Goal: Transaction & Acquisition: Purchase product/service

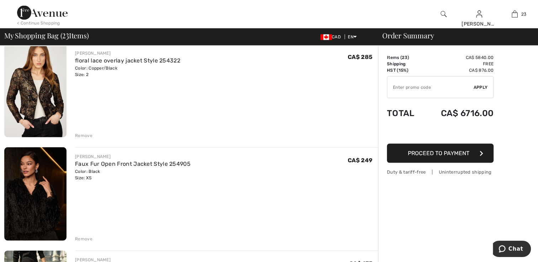
scroll to position [1563, 0]
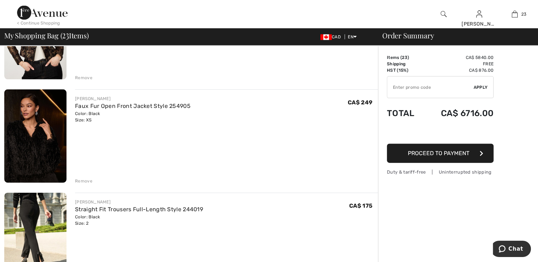
click at [89, 180] on div "Remove" at bounding box center [83, 181] width 17 height 6
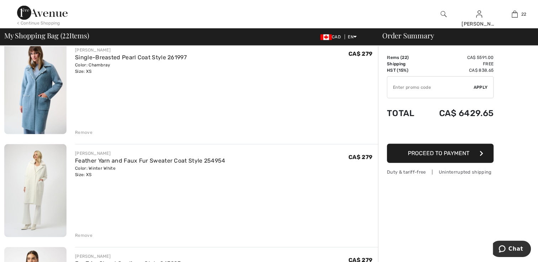
scroll to position [1812, 0]
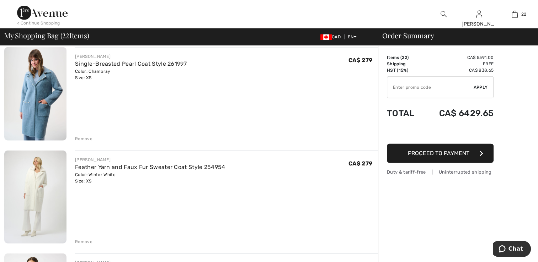
click at [87, 137] on div "Remove" at bounding box center [83, 139] width 17 height 6
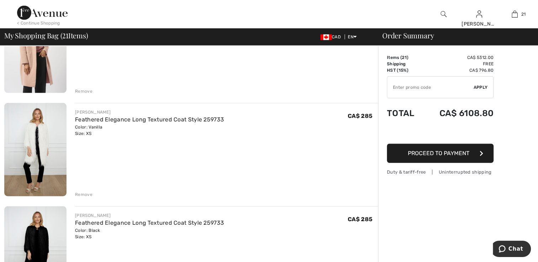
scroll to position [1990, 0]
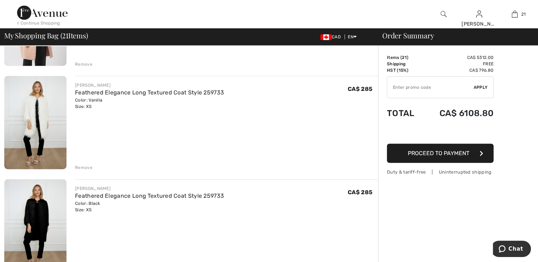
click at [82, 168] on div "Remove" at bounding box center [83, 168] width 17 height 6
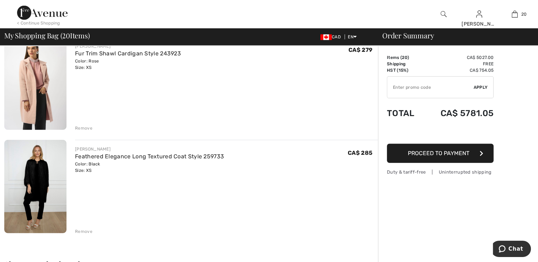
scroll to position [1919, 0]
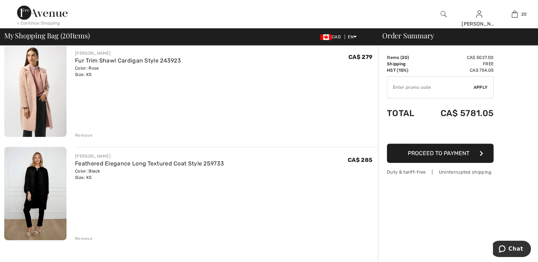
click at [82, 135] on div "Remove" at bounding box center [83, 135] width 17 height 6
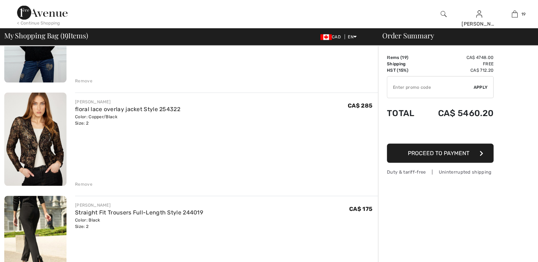
scroll to position [0, 0]
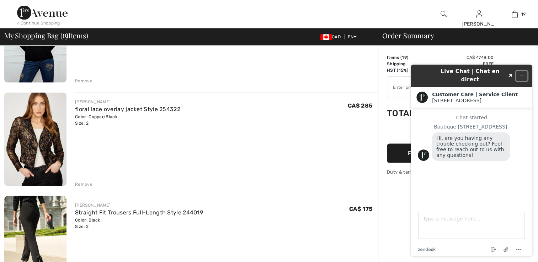
click at [520, 74] on icon "Minimize widget" at bounding box center [521, 76] width 5 height 5
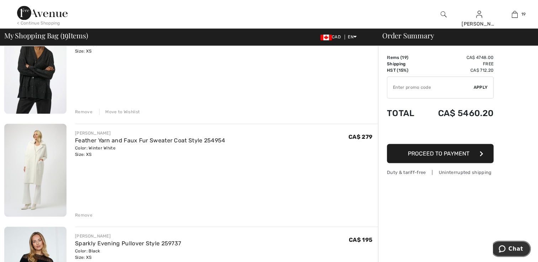
scroll to position [1208, 0]
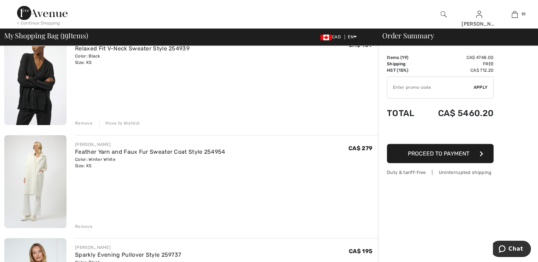
click at [84, 224] on div "Remove" at bounding box center [83, 226] width 17 height 6
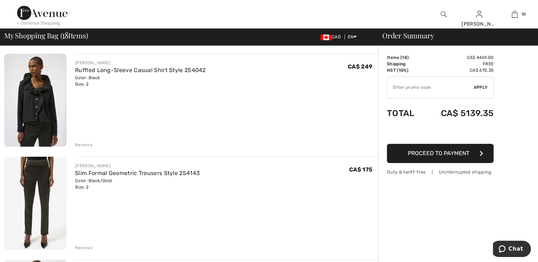
scroll to position [711, 0]
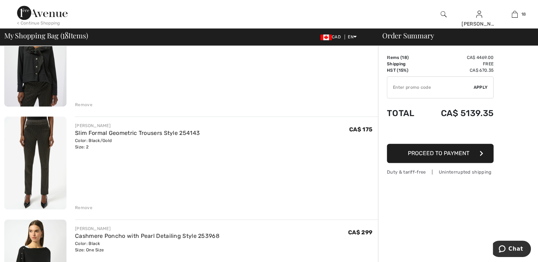
click at [37, 90] on img at bounding box center [35, 60] width 62 height 93
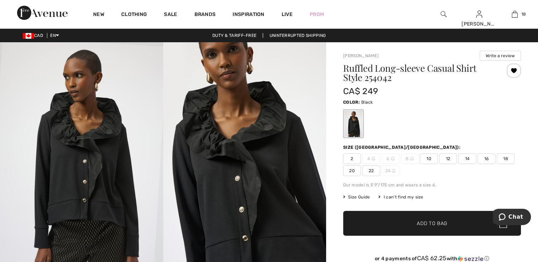
click at [511, 71] on div at bounding box center [513, 71] width 14 height 14
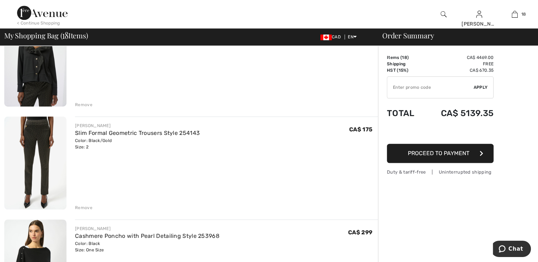
click at [48, 170] on img at bounding box center [35, 163] width 62 height 93
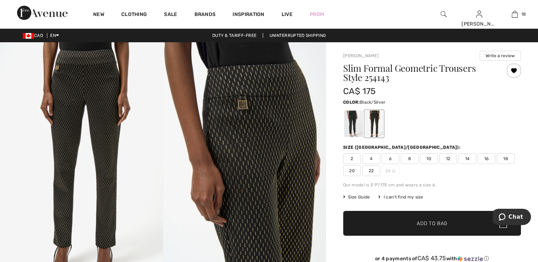
click at [352, 124] on div at bounding box center [353, 124] width 18 height 27
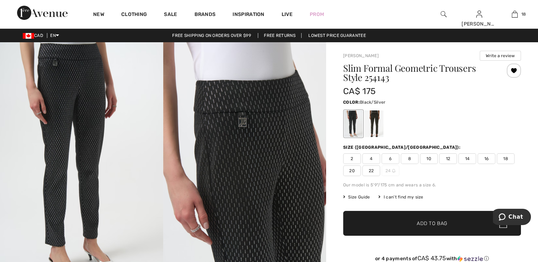
click at [513, 72] on div at bounding box center [513, 71] width 14 height 14
click at [512, 72] on div at bounding box center [513, 71] width 14 height 14
click at [378, 129] on div at bounding box center [374, 124] width 18 height 27
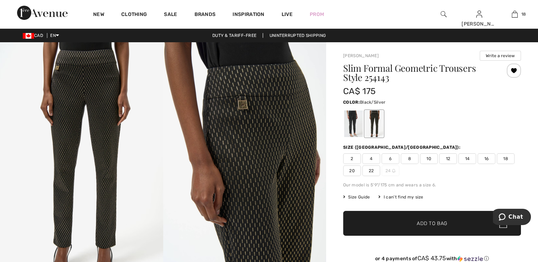
click at [356, 127] on div at bounding box center [353, 124] width 18 height 27
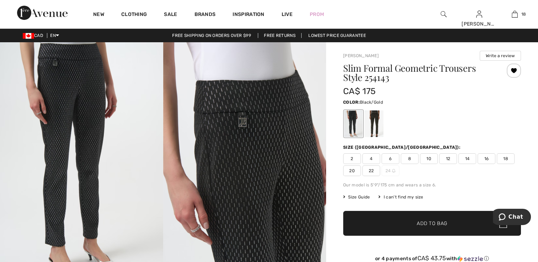
drag, startPoint x: 372, startPoint y: 125, endPoint x: 384, endPoint y: 123, distance: 11.8
click at [372, 125] on div at bounding box center [374, 124] width 18 height 27
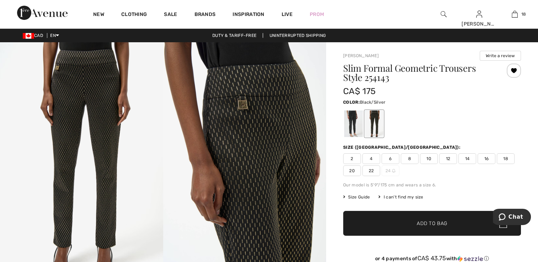
click at [350, 127] on div at bounding box center [353, 124] width 18 height 27
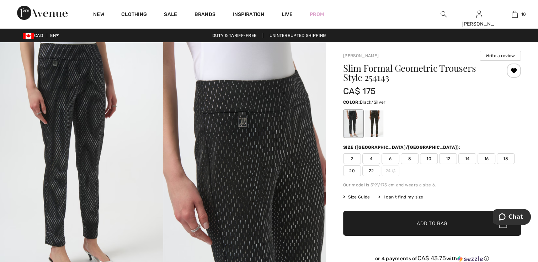
click at [509, 70] on div at bounding box center [513, 71] width 14 height 14
click at [374, 128] on div at bounding box center [374, 124] width 18 height 27
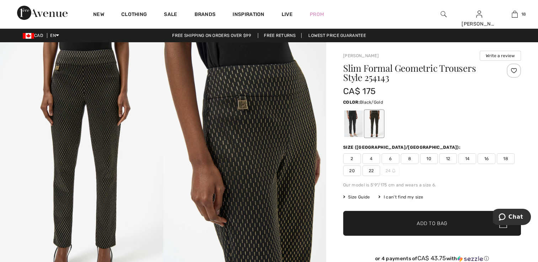
click at [509, 69] on div at bounding box center [513, 71] width 14 height 14
click at [352, 126] on div at bounding box center [353, 124] width 18 height 27
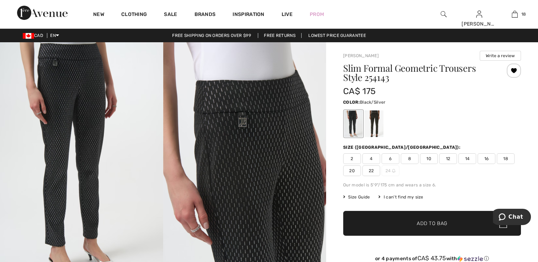
click at [512, 70] on div at bounding box center [513, 71] width 14 height 14
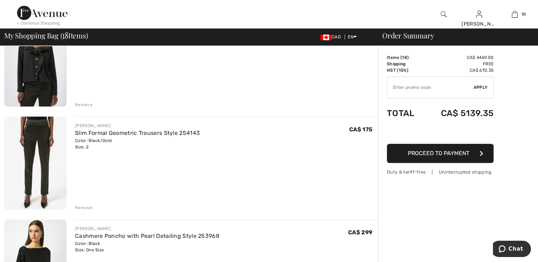
drag, startPoint x: 81, startPoint y: 207, endPoint x: 80, endPoint y: 198, distance: 9.0
click at [80, 201] on div "JOSEPH RIBKOFF Slim Formal Geometric Trousers Style 254143 Color: Black/Gold Si…" at bounding box center [226, 164] width 303 height 95
drag, startPoint x: 80, startPoint y: 198, endPoint x: 87, endPoint y: 103, distance: 94.8
click at [87, 103] on div "Remove" at bounding box center [83, 105] width 17 height 6
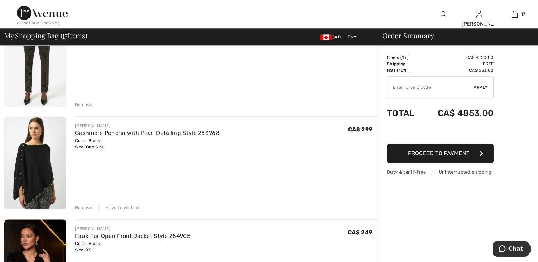
scroll to position [701, 0]
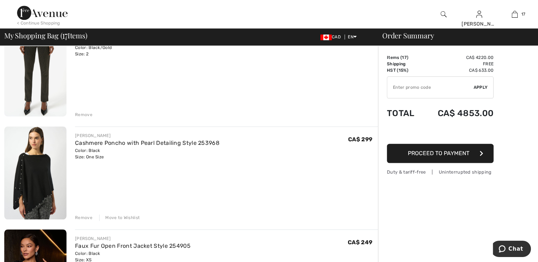
click at [91, 113] on div "Remove" at bounding box center [83, 115] width 17 height 6
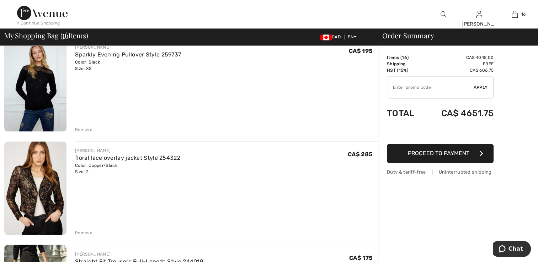
scroll to position [1189, 0]
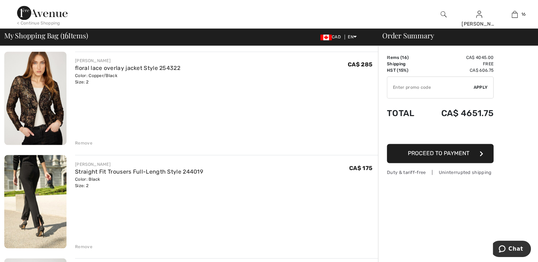
click at [44, 122] on img at bounding box center [35, 98] width 62 height 93
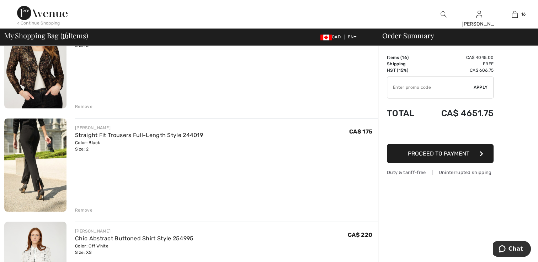
scroll to position [1221, 0]
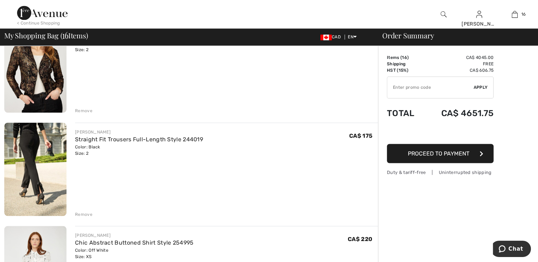
click at [87, 109] on div "Remove" at bounding box center [83, 111] width 17 height 6
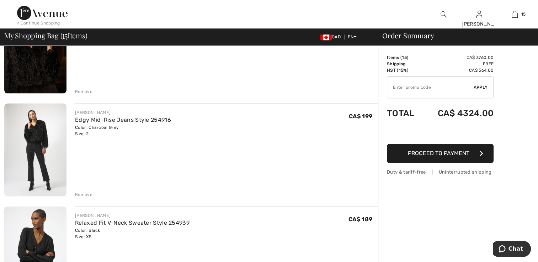
scroll to position [821, 0]
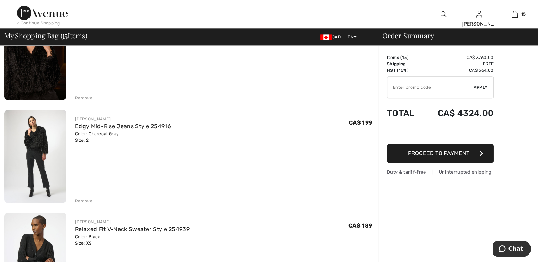
click at [43, 235] on img at bounding box center [35, 259] width 62 height 93
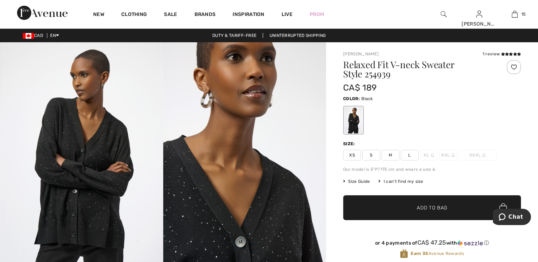
click at [352, 154] on span "XS" at bounding box center [352, 155] width 18 height 11
click at [505, 55] on icon at bounding box center [507, 54] width 4 height 4
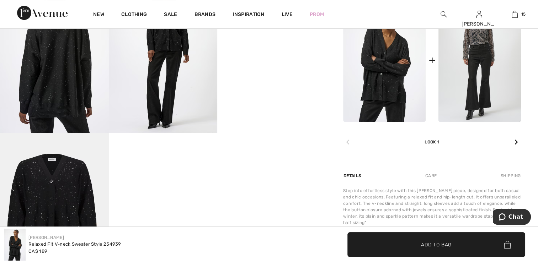
scroll to position [246, 0]
